Goal: Task Accomplishment & Management: Manage account settings

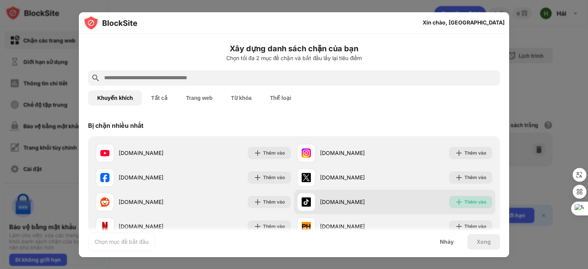
click at [461, 207] on div "Thêm vào" at bounding box center [470, 202] width 43 height 12
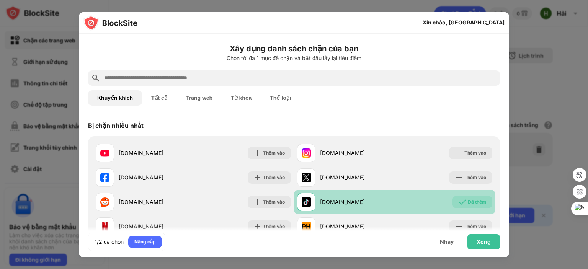
scroll to position [41, 0]
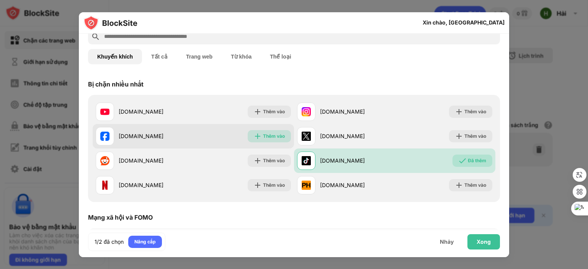
click at [264, 134] on font "Thêm vào" at bounding box center [274, 136] width 22 height 6
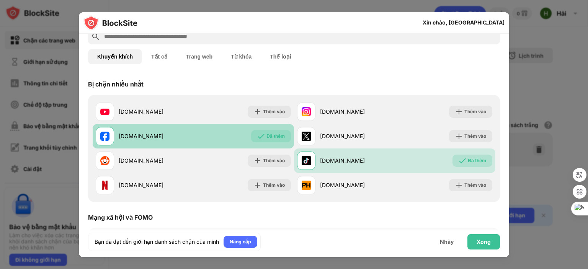
click at [462, 234] on div "Nhảy" at bounding box center [447, 241] width 32 height 15
click at [479, 241] on font "Xong" at bounding box center [484, 242] width 14 height 7
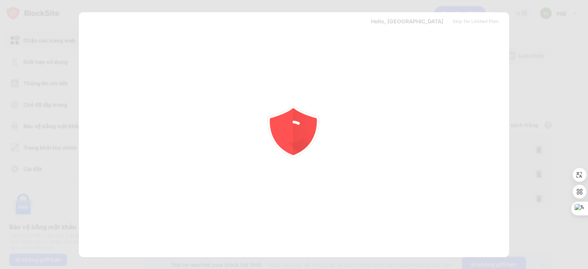
scroll to position [0, 0]
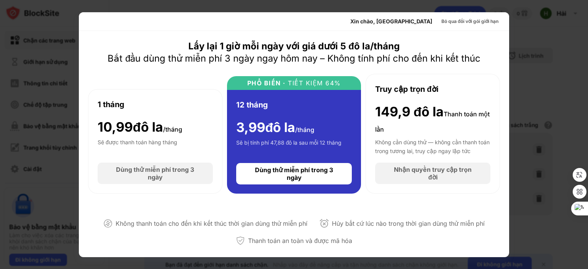
click at [565, 29] on div at bounding box center [294, 134] width 588 height 269
click at [56, 211] on div at bounding box center [294, 134] width 588 height 269
click at [456, 22] on font "Bỏ qua đối với gói giới hạn" at bounding box center [469, 21] width 57 height 6
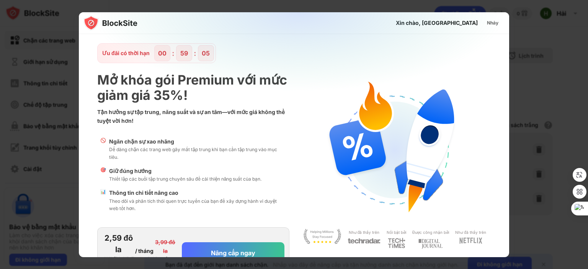
click at [579, 100] on div at bounding box center [294, 134] width 588 height 269
